Goal: Information Seeking & Learning: Learn about a topic

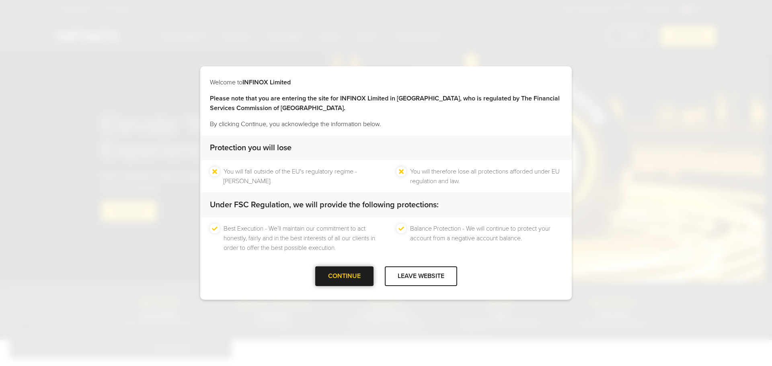
click at [344, 276] on div at bounding box center [344, 276] width 0 height 0
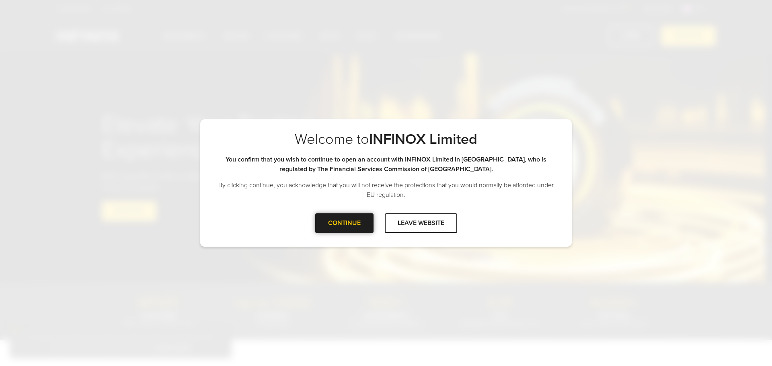
click at [333, 225] on div "CONTINUE" at bounding box center [344, 223] width 58 height 20
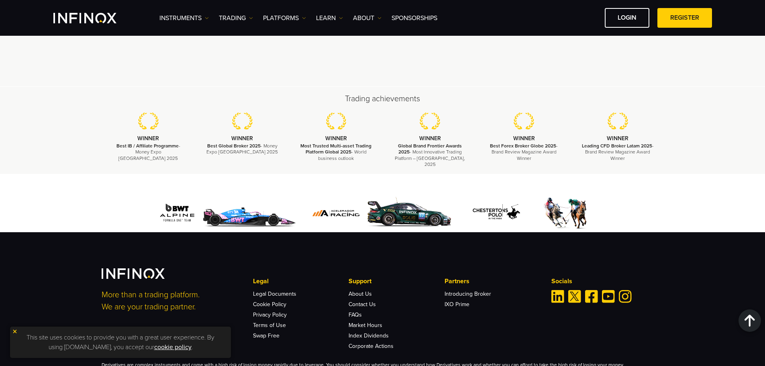
scroll to position [2445, 0]
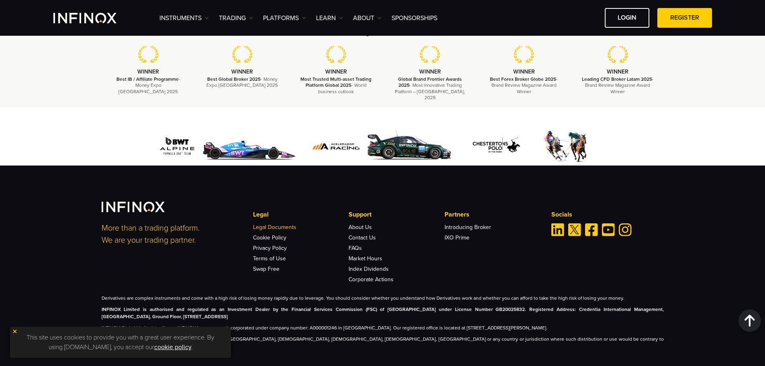
click at [271, 224] on link "Legal Documents" at bounding box center [274, 227] width 43 height 7
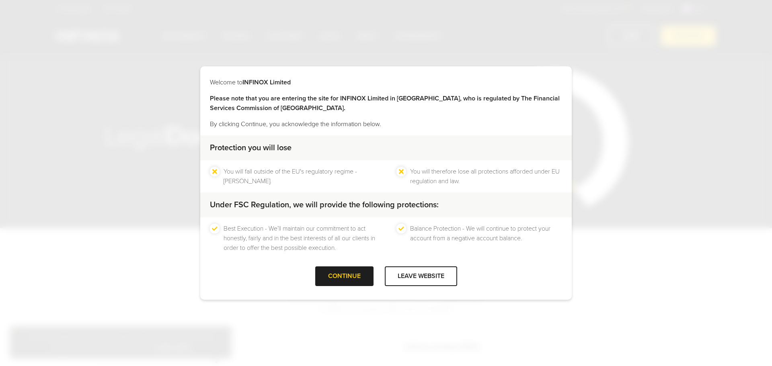
click at [344, 276] on div at bounding box center [344, 276] width 0 height 0
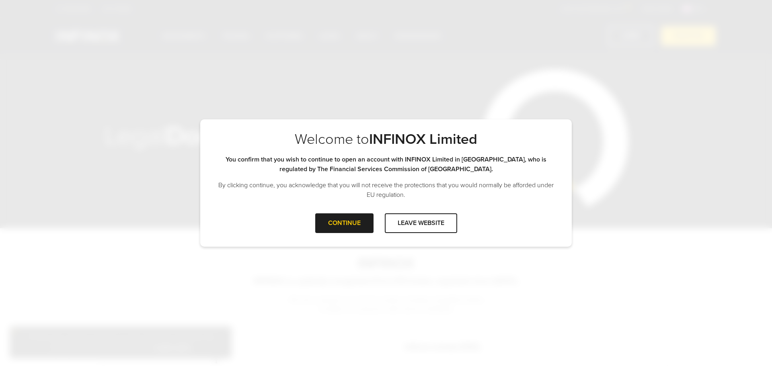
click at [354, 238] on div "CONTINUE LEAVE WEBSITE" at bounding box center [385, 226] width 371 height 26
click at [355, 232] on div "CONTINUE" at bounding box center [344, 223] width 58 height 20
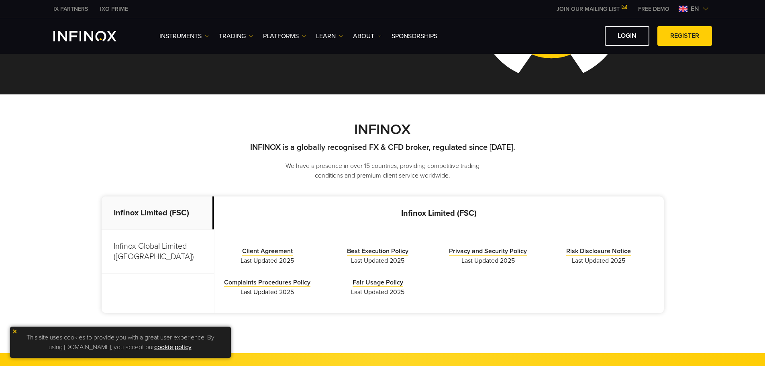
scroll to position [201, 0]
